Goal: Find specific page/section: Find specific page/section

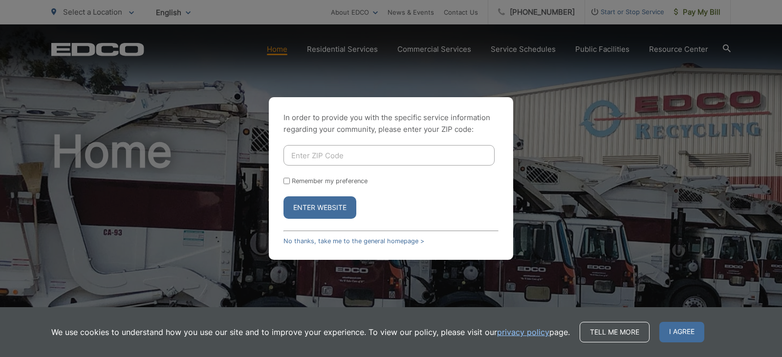
click at [385, 159] on input "Enter ZIP Code" at bounding box center [388, 155] width 211 height 21
click at [308, 198] on button "Enter Website" at bounding box center [319, 207] width 73 height 22
click at [304, 206] on button "Enter Website" at bounding box center [319, 207] width 73 height 22
click at [312, 152] on input "Enter ZIP Code" at bounding box center [388, 155] width 211 height 21
click at [287, 181] on input "Remember my preference" at bounding box center [286, 181] width 6 height 6
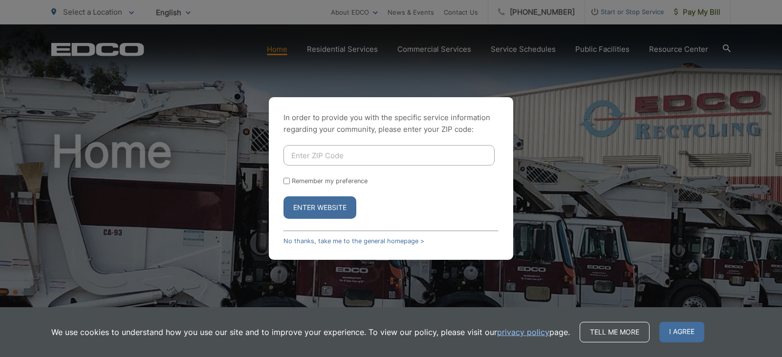
checkbox input "true"
click at [315, 212] on button "Enter Website" at bounding box center [319, 207] width 73 height 22
click at [317, 206] on button "Enter Website" at bounding box center [319, 207] width 73 height 22
click at [393, 240] on link "No thanks, take me to the general homepage >" at bounding box center [353, 240] width 141 height 7
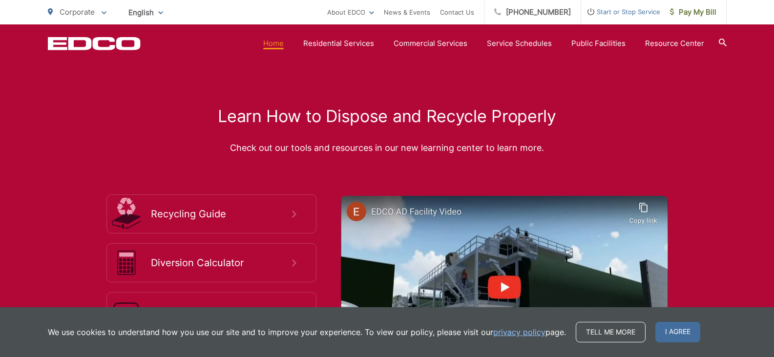
scroll to position [1612, 0]
